Goal: Information Seeking & Learning: Learn about a topic

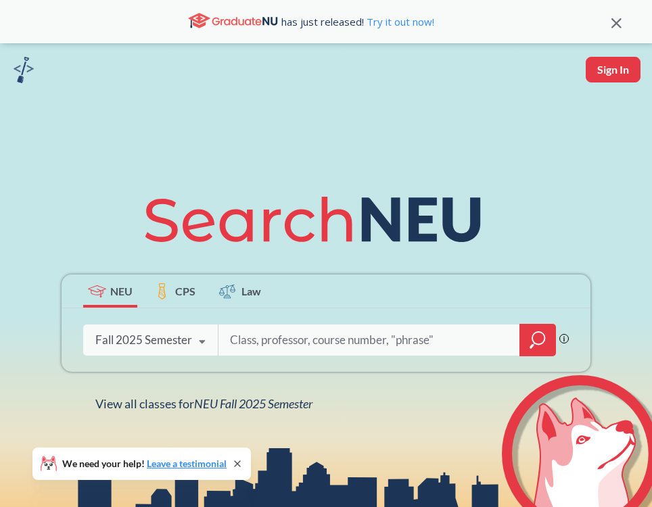
type input "e"
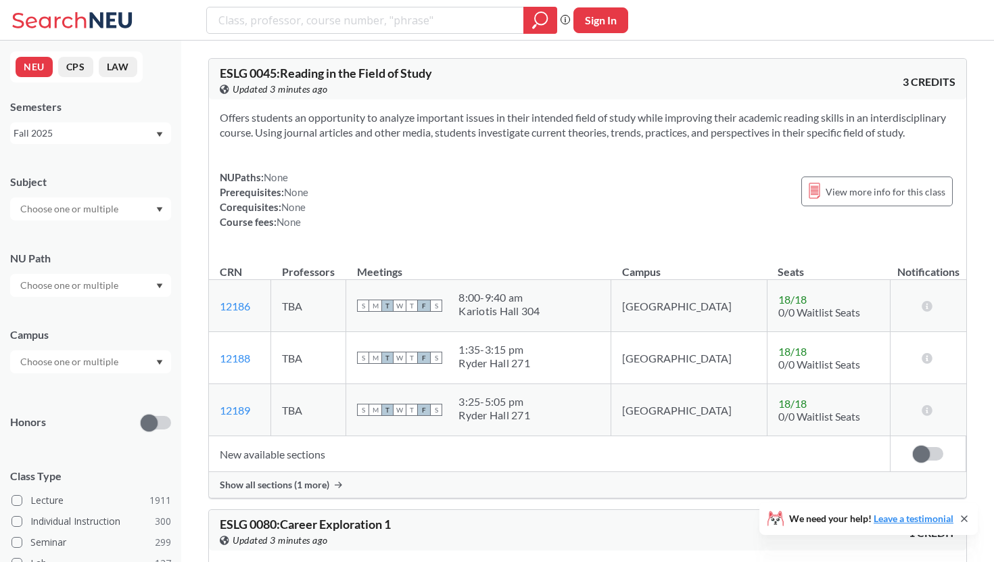
click at [397, 11] on input "search" at bounding box center [365, 20] width 297 height 23
type input "profit"
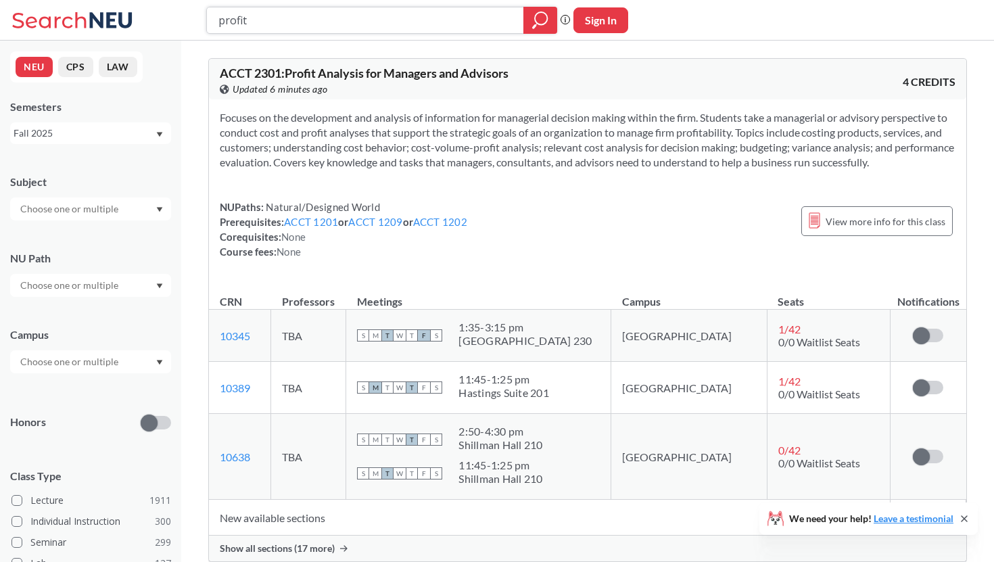
click at [448, 29] on input "profit" at bounding box center [365, 20] width 297 height 23
drag, startPoint x: 448, startPoint y: 29, endPoint x: 172, endPoint y: 29, distance: 276.0
click at [172, 29] on div "profit Phrase search guarantees the exact search appears in the results. Ex. If…" at bounding box center [497, 20] width 994 height 41
type input "investments"
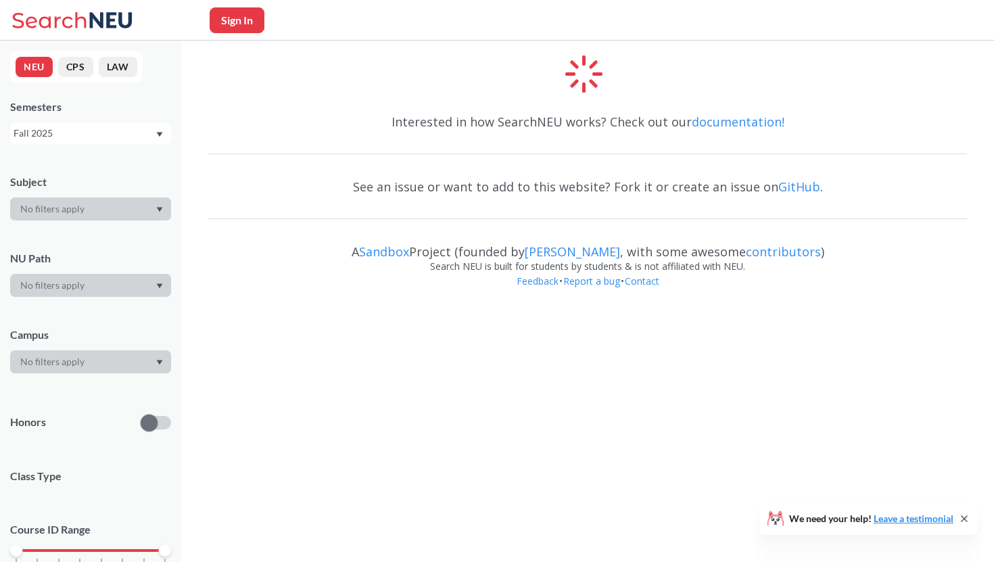
click at [601, 87] on span at bounding box center [601, 88] width 41 height 41
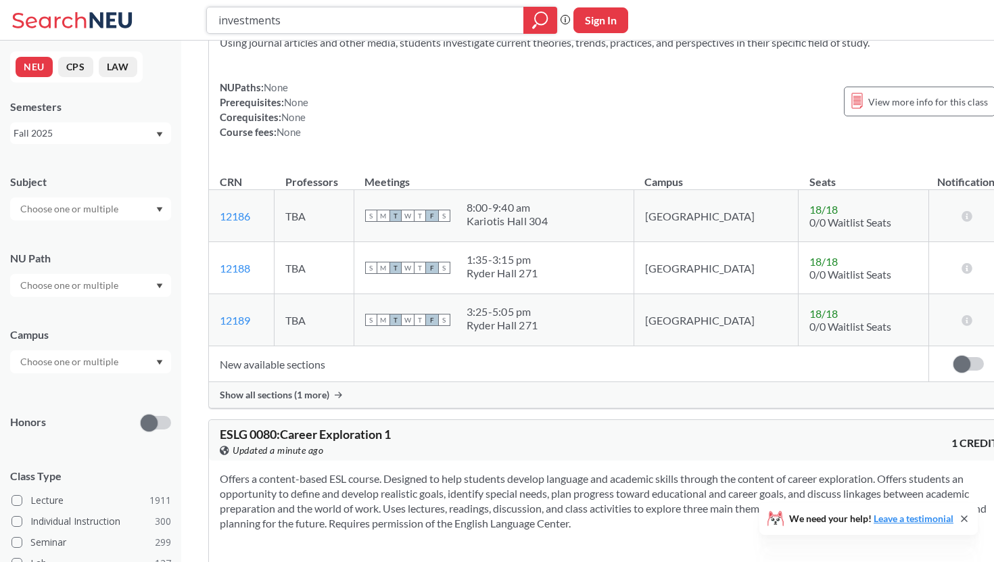
scroll to position [1346, 0]
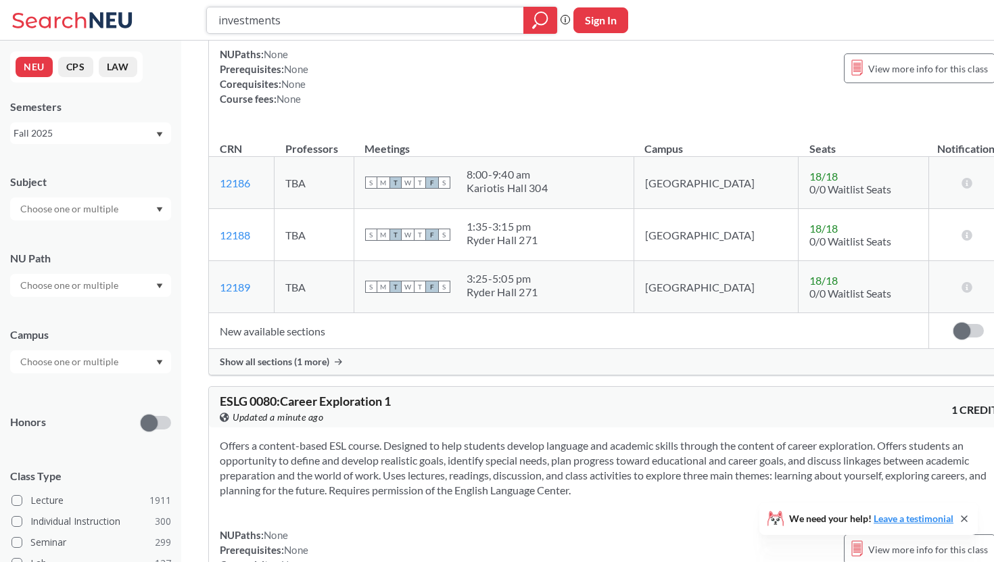
drag, startPoint x: 344, startPoint y: 22, endPoint x: 235, endPoint y: 5, distance: 109.5
click at [235, 5] on div "investments Phrase search guarantees the exact search appears in the results. E…" at bounding box center [497, 20] width 994 height 41
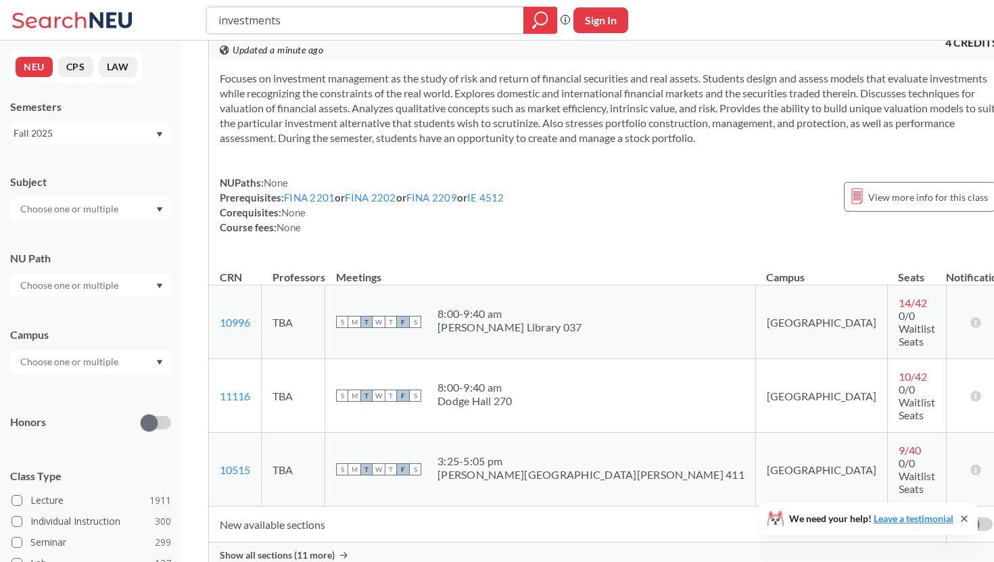
scroll to position [41, 0]
click at [313, 507] on span "Show all sections (11 more)" at bounding box center [277, 553] width 115 height 12
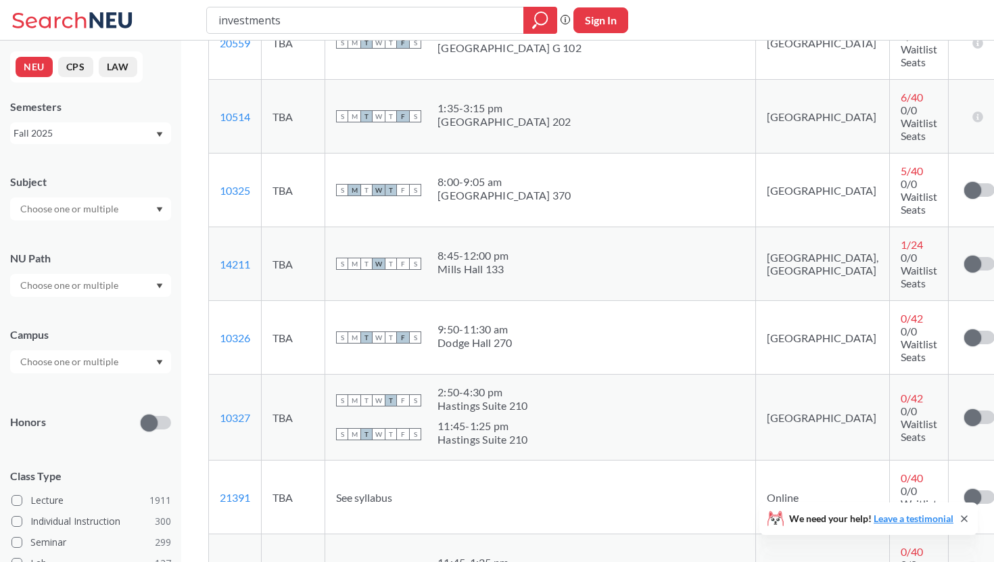
scroll to position [0, 0]
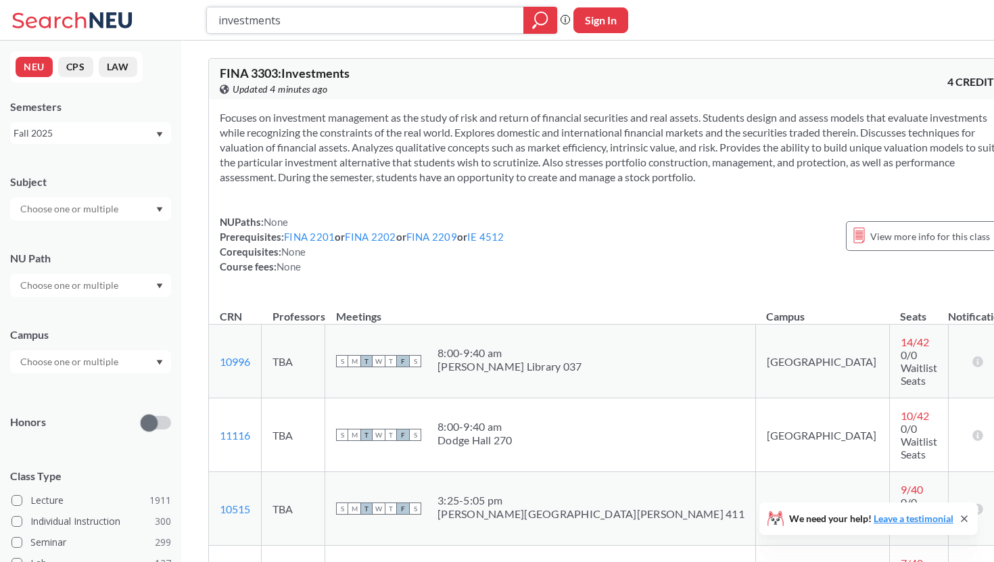
drag, startPoint x: 415, startPoint y: 23, endPoint x: 135, endPoint y: -1, distance: 281.1
click at [135, 0] on html "investments Phrase search guarantees the exact search appears in the results. E…" at bounding box center [497, 281] width 994 height 562
click at [463, 151] on section "Focuses on investment management as the study of risk and return of financial s…" at bounding box center [610, 147] width 781 height 74
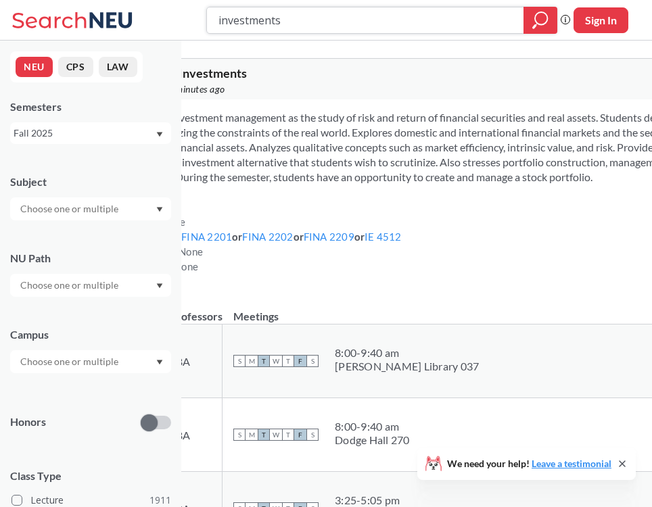
drag, startPoint x: 375, startPoint y: 33, endPoint x: 345, endPoint y: 26, distance: 31.3
click at [345, 26] on div "investments" at bounding box center [381, 20] width 351 height 27
drag, startPoint x: 338, startPoint y: 13, endPoint x: 65, endPoint y: 9, distance: 272.7
click at [65, 9] on div "investments Phrase search guarantees the exact search appears in the results. E…" at bounding box center [326, 20] width 652 height 41
type input "corporate finance"
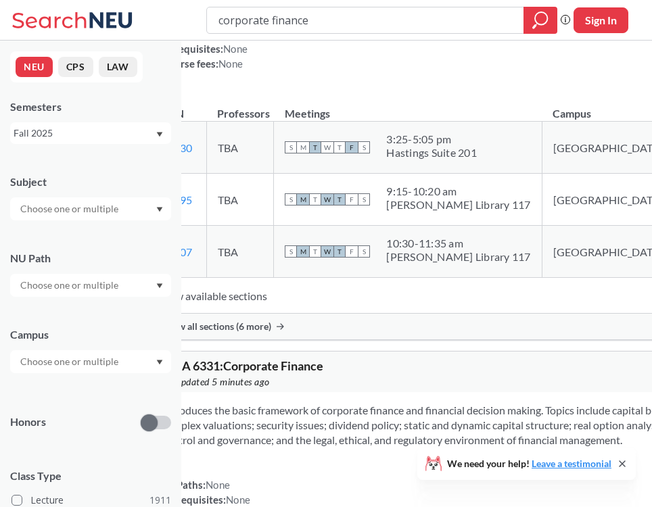
scroll to position [219, 0]
drag, startPoint x: 387, startPoint y: 14, endPoint x: 76, endPoint y: -45, distance: 316.7
click at [76, 0] on html "corporate finance Phrase search guarantees the exact search appears in the resu…" at bounding box center [326, 34] width 652 height 507
type input "international business"
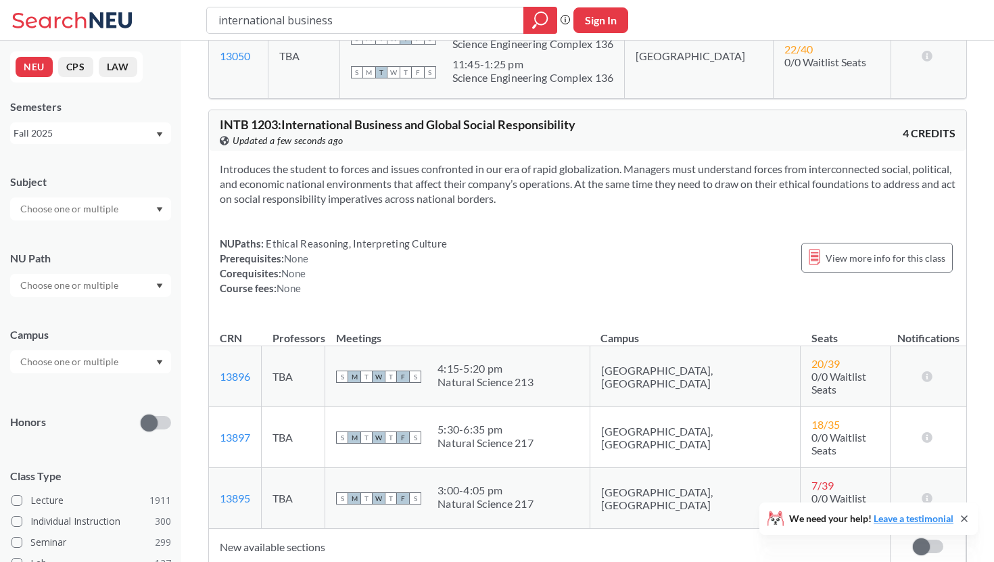
scroll to position [1475, 0]
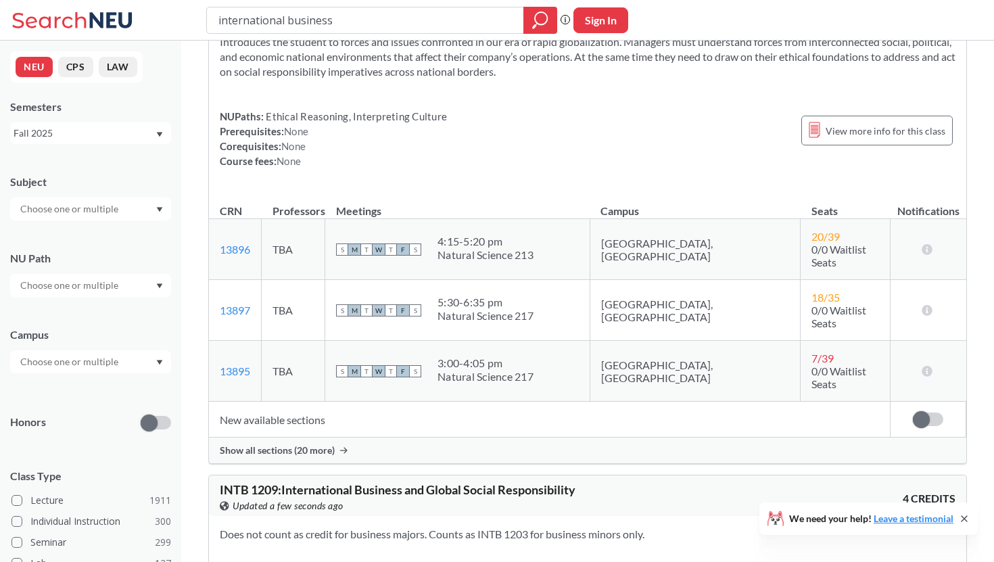
click at [294, 444] on span "Show all sections (20 more)" at bounding box center [277, 450] width 115 height 12
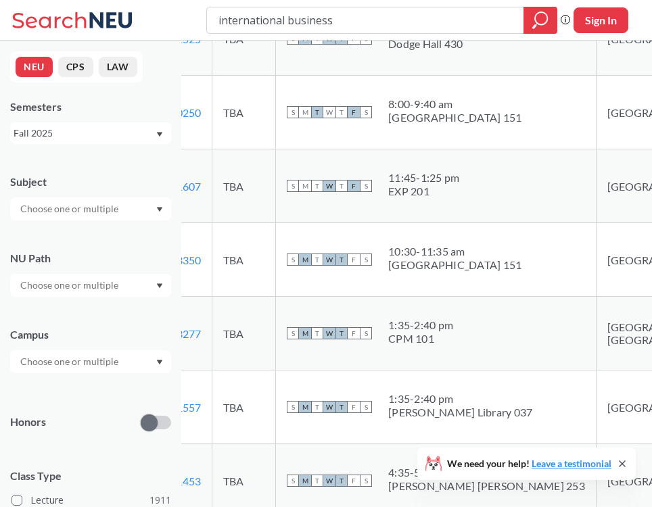
scroll to position [2078, 0]
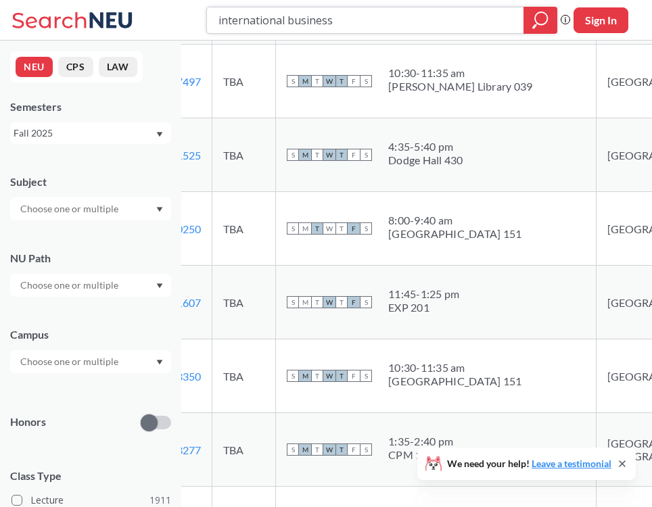
drag, startPoint x: 347, startPoint y: 26, endPoint x: 158, endPoint y: 4, distance: 190.0
click at [158, 4] on div "international business Phrase search guarantees the exact search appears in the…" at bounding box center [326, 20] width 652 height 41
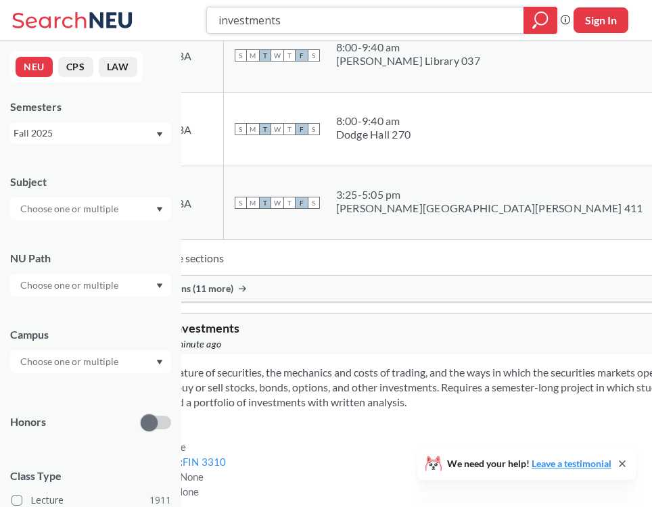
scroll to position [615, 0]
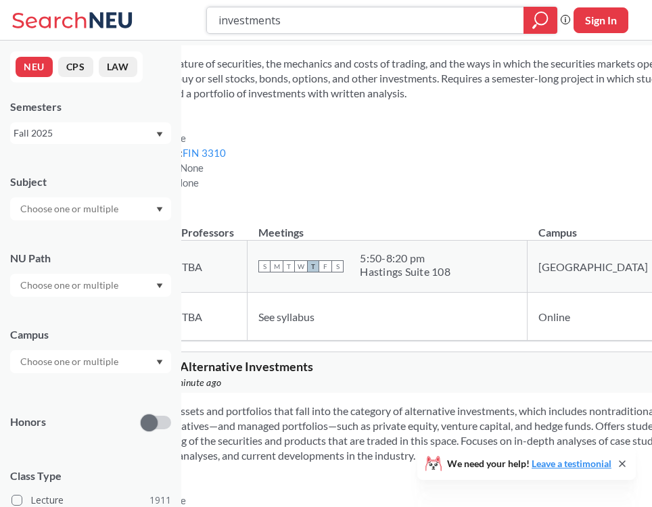
drag, startPoint x: 318, startPoint y: 25, endPoint x: 150, endPoint y: 25, distance: 167.8
click at [150, 25] on div "investments Phrase search guarantees the exact search appears in the results. E…" at bounding box center [326, 20] width 652 height 41
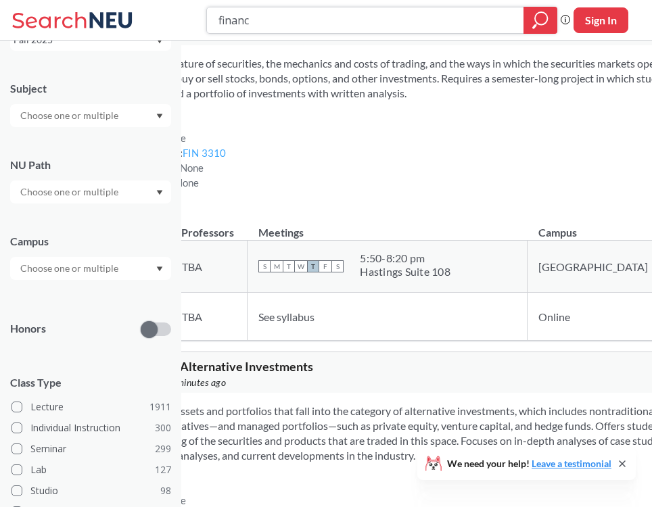
type input "finance"
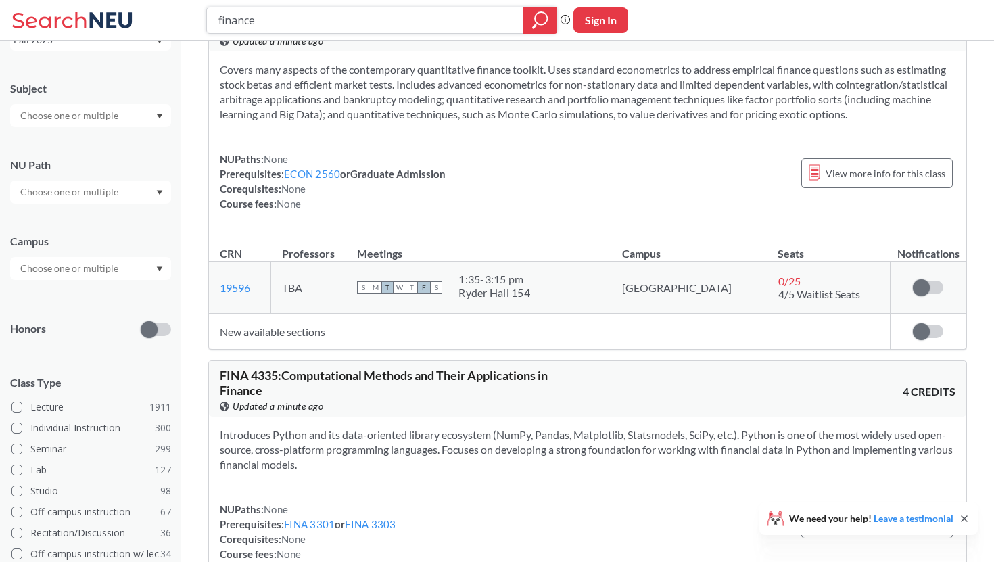
scroll to position [4495, 0]
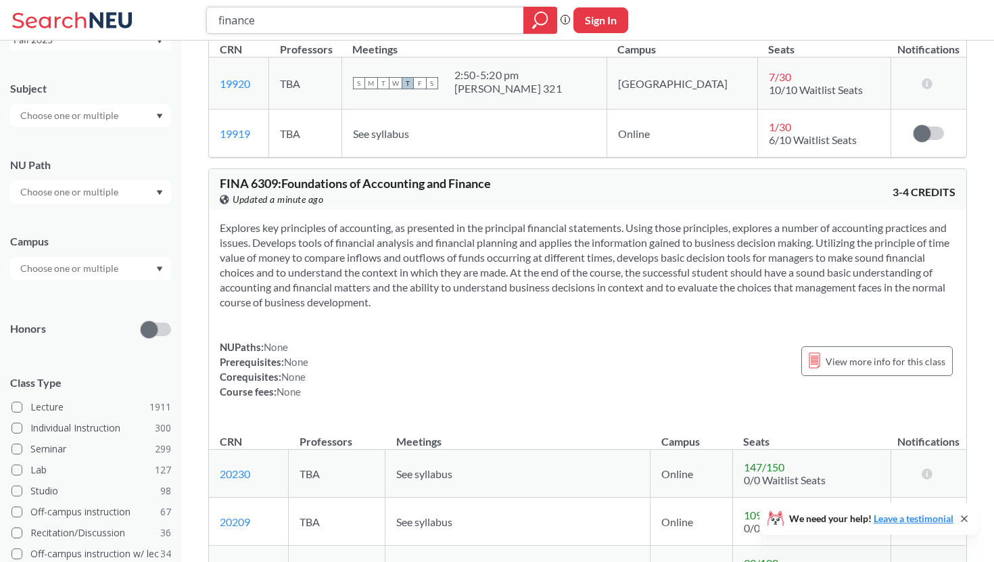
drag, startPoint x: 310, startPoint y: 15, endPoint x: 198, endPoint y: 14, distance: 111.6
click at [198, 14] on div "finance Phrase search guarantees the exact search appears in the results. Ex. I…" at bounding box center [497, 20] width 994 height 41
type input "r"
type input "econ"
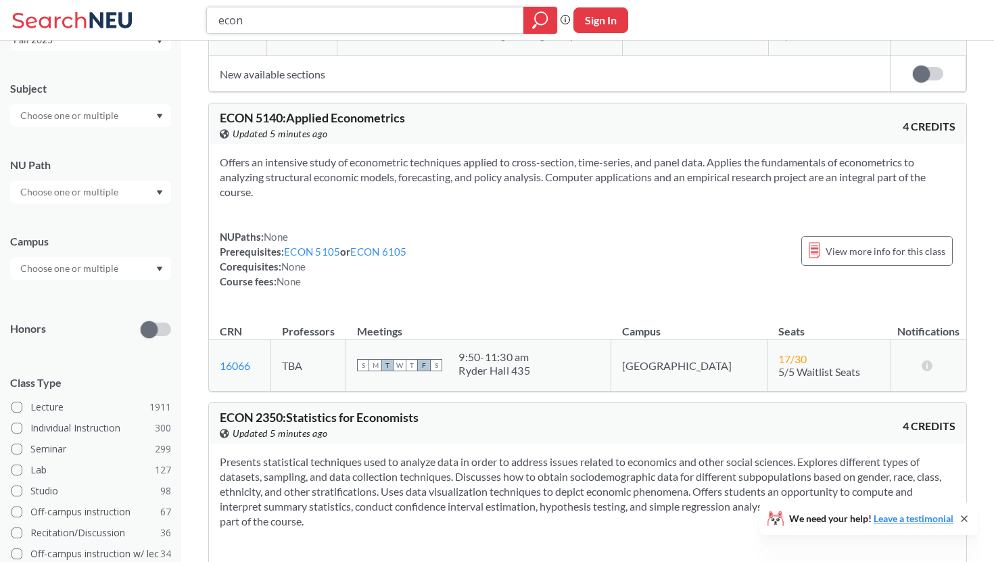
scroll to position [3047, 0]
drag, startPoint x: 415, startPoint y: 22, endPoint x: 104, endPoint y: 18, distance: 310.5
click at [104, 19] on div "econ Phrase search guarantees the exact search appears in the results. Ex. If y…" at bounding box center [497, 20] width 994 height 41
type input "macroeconomic theory"
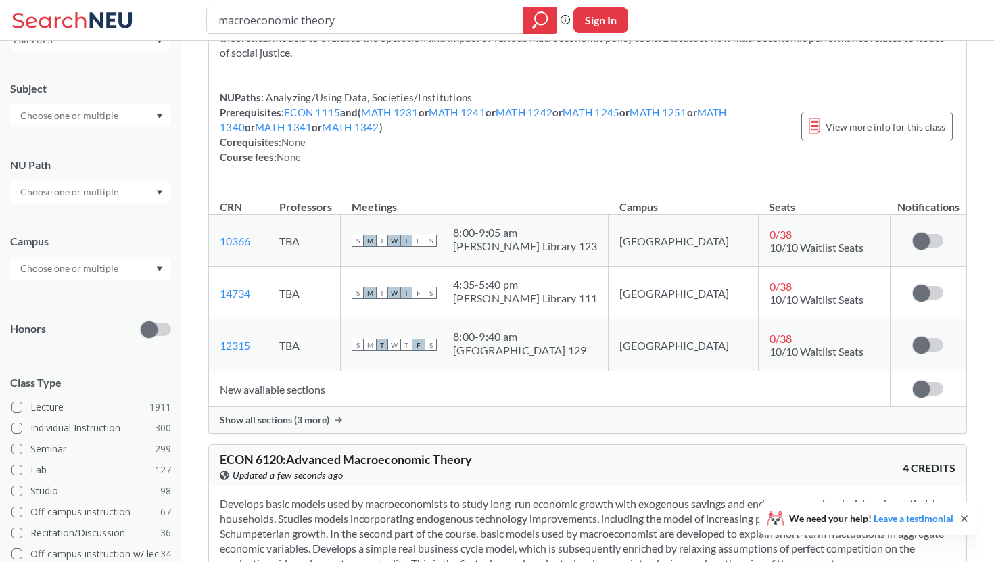
scroll to position [397, 0]
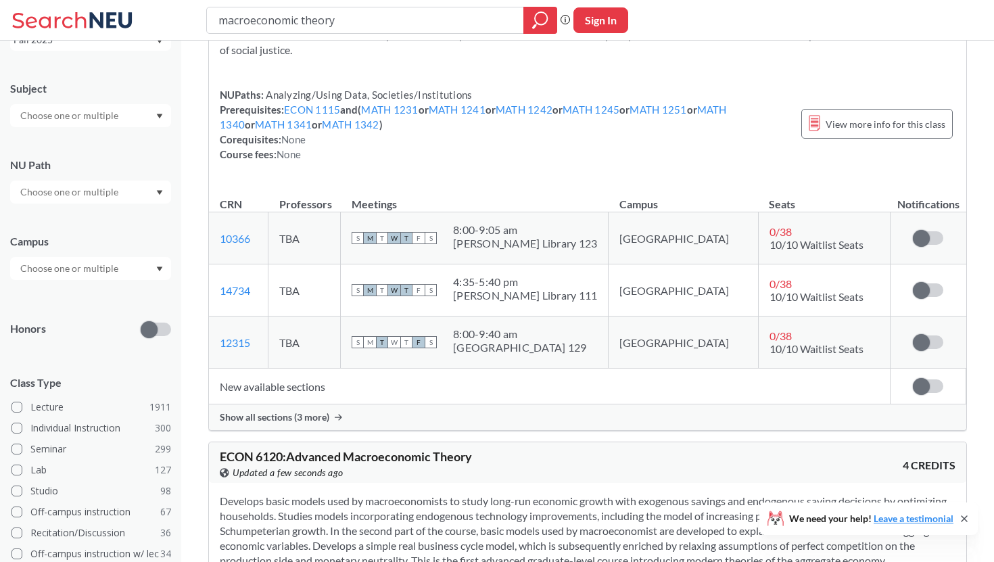
click at [345, 415] on div "Show all sections (3 more)" at bounding box center [588, 418] width 758 height 26
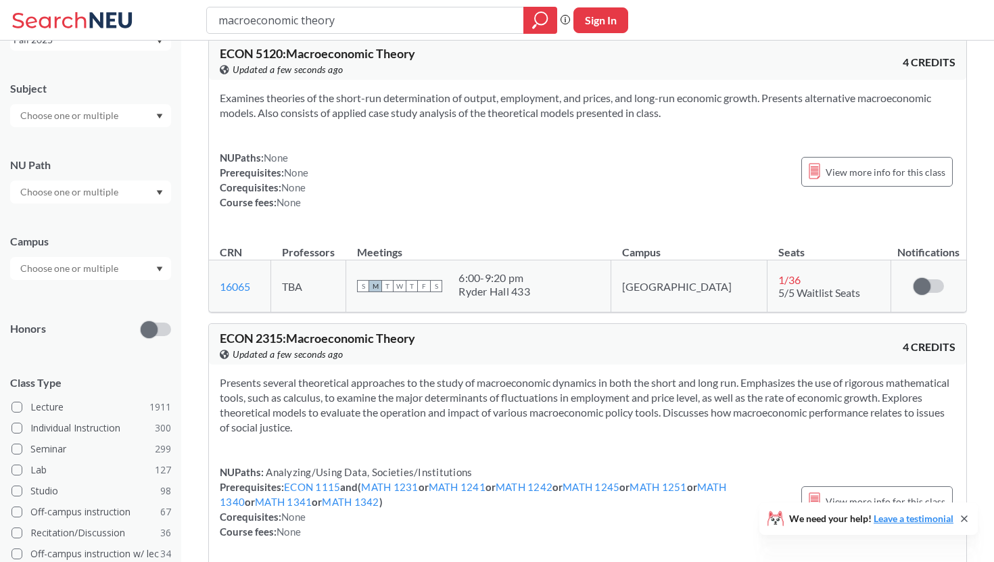
scroll to position [0, 0]
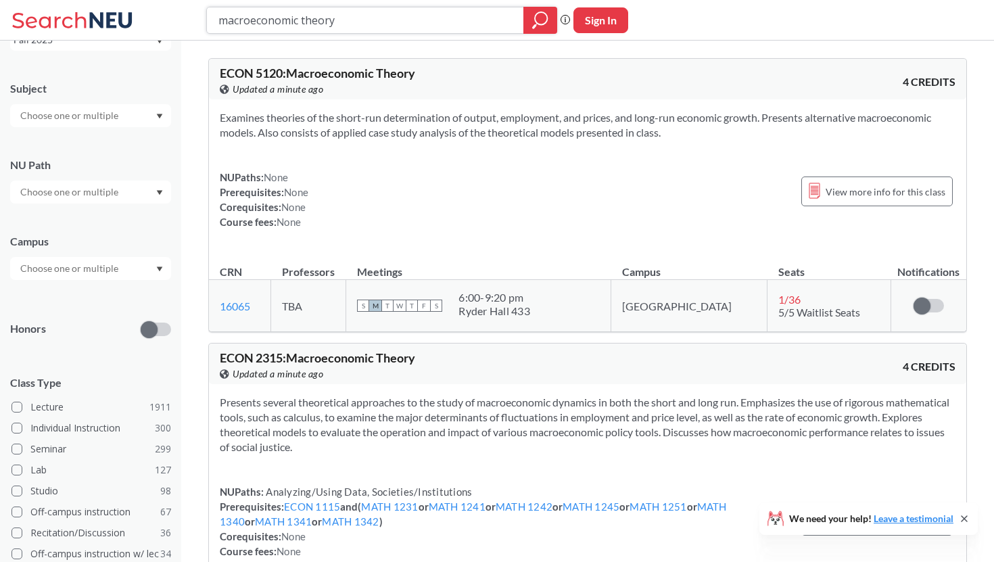
drag, startPoint x: 483, startPoint y: 27, endPoint x: 12, endPoint y: 24, distance: 471.5
click at [10, 24] on div "macroeconomic theory Phrase search guarantees the exact search appears in the r…" at bounding box center [497, 20] width 994 height 41
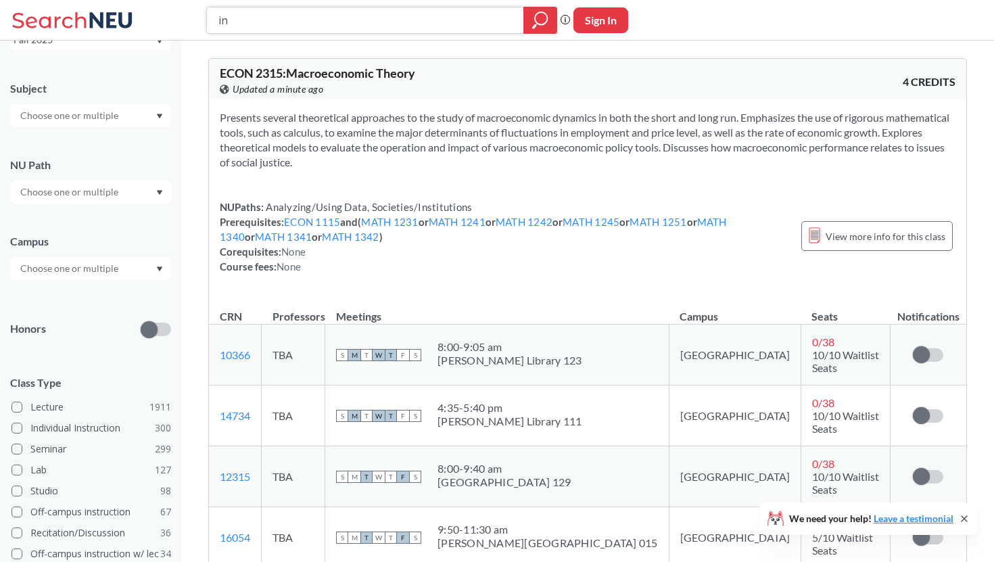
type input "i"
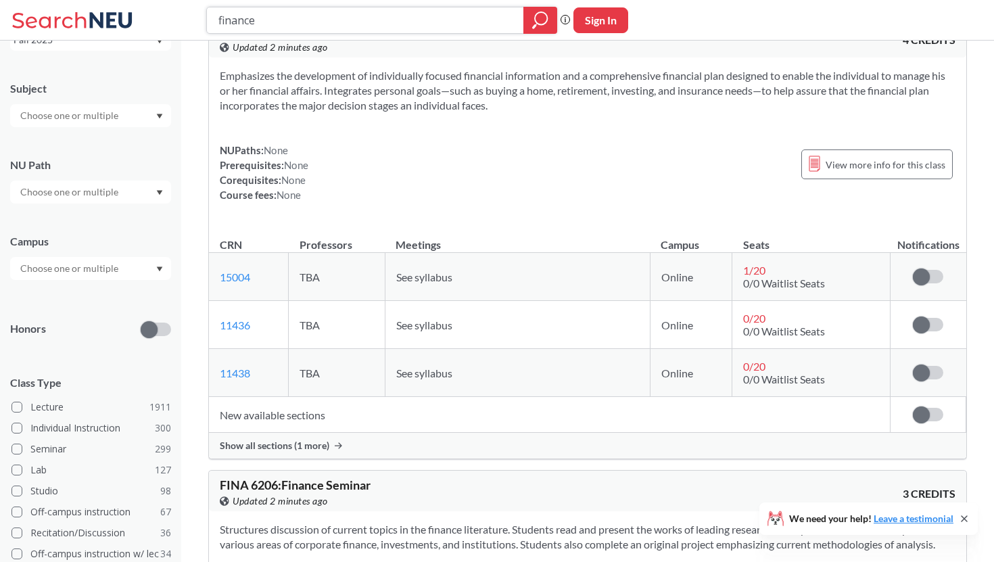
scroll to position [295, 0]
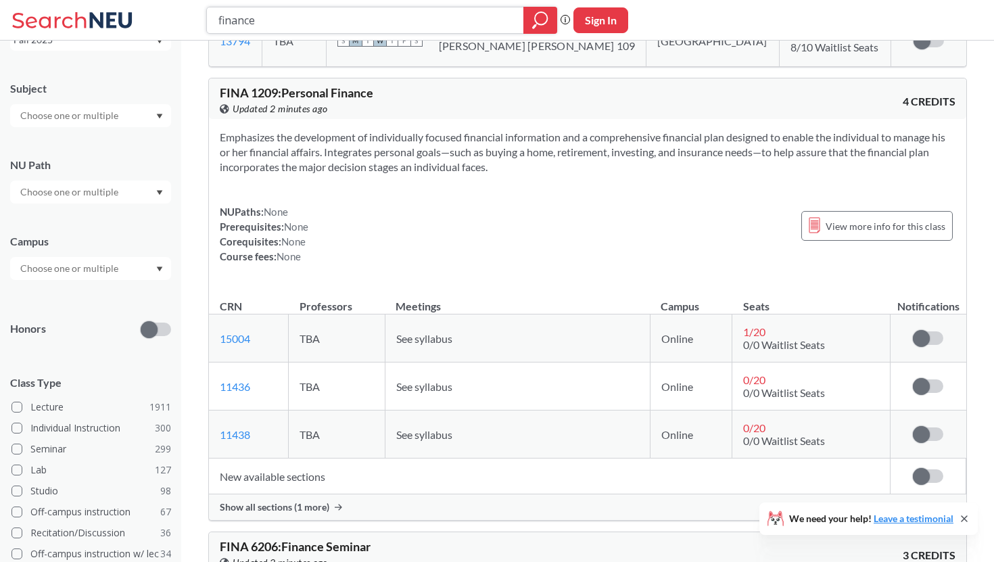
drag, startPoint x: 430, startPoint y: 25, endPoint x: 118, endPoint y: 8, distance: 313.0
click at [119, 8] on div "finance Phrase search guarantees the exact search appears in the results. Ex. I…" at bounding box center [497, 20] width 994 height 41
type input "2560"
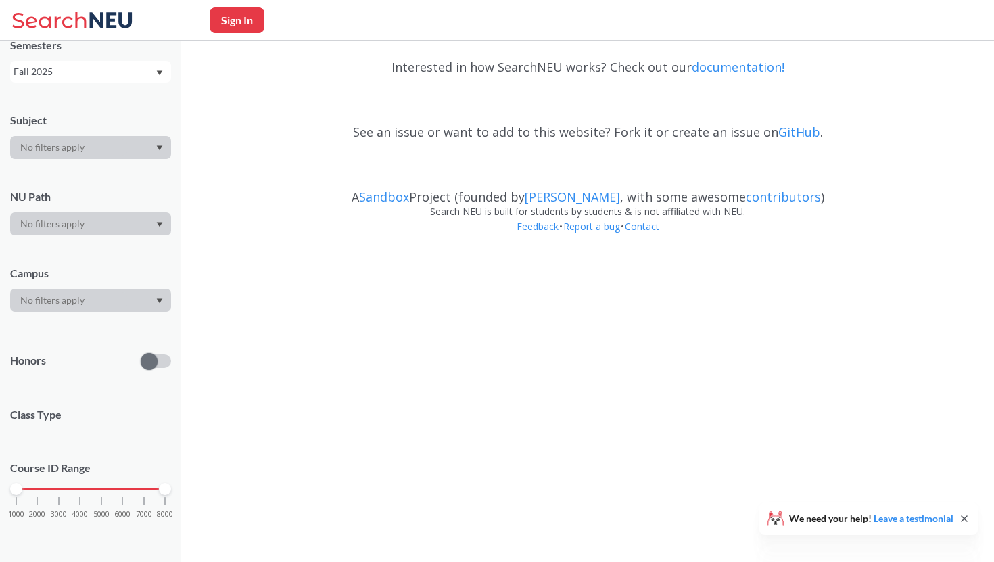
scroll to position [61, 0]
